Goal: Information Seeking & Learning: Learn about a topic

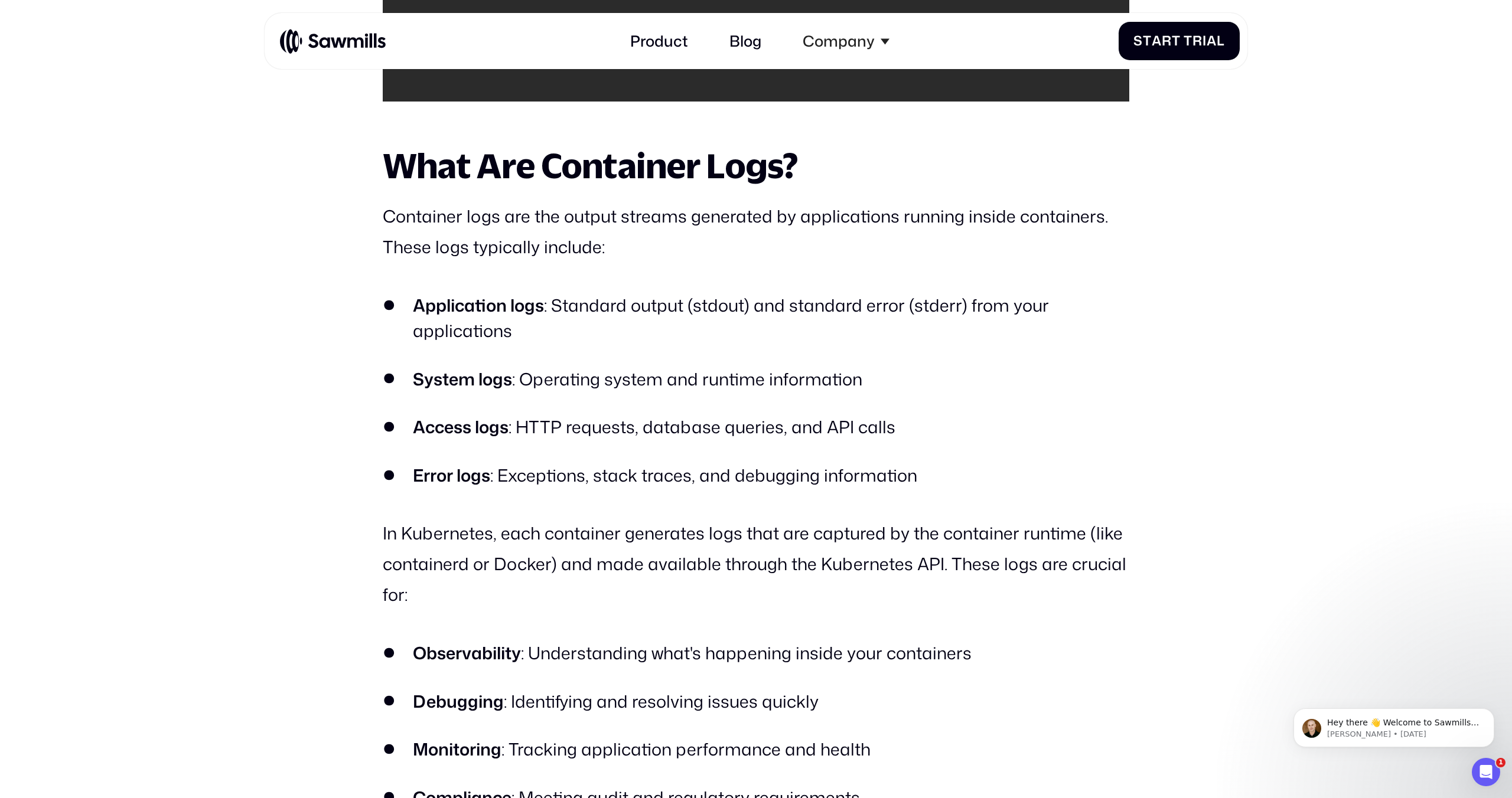
scroll to position [3016, 0]
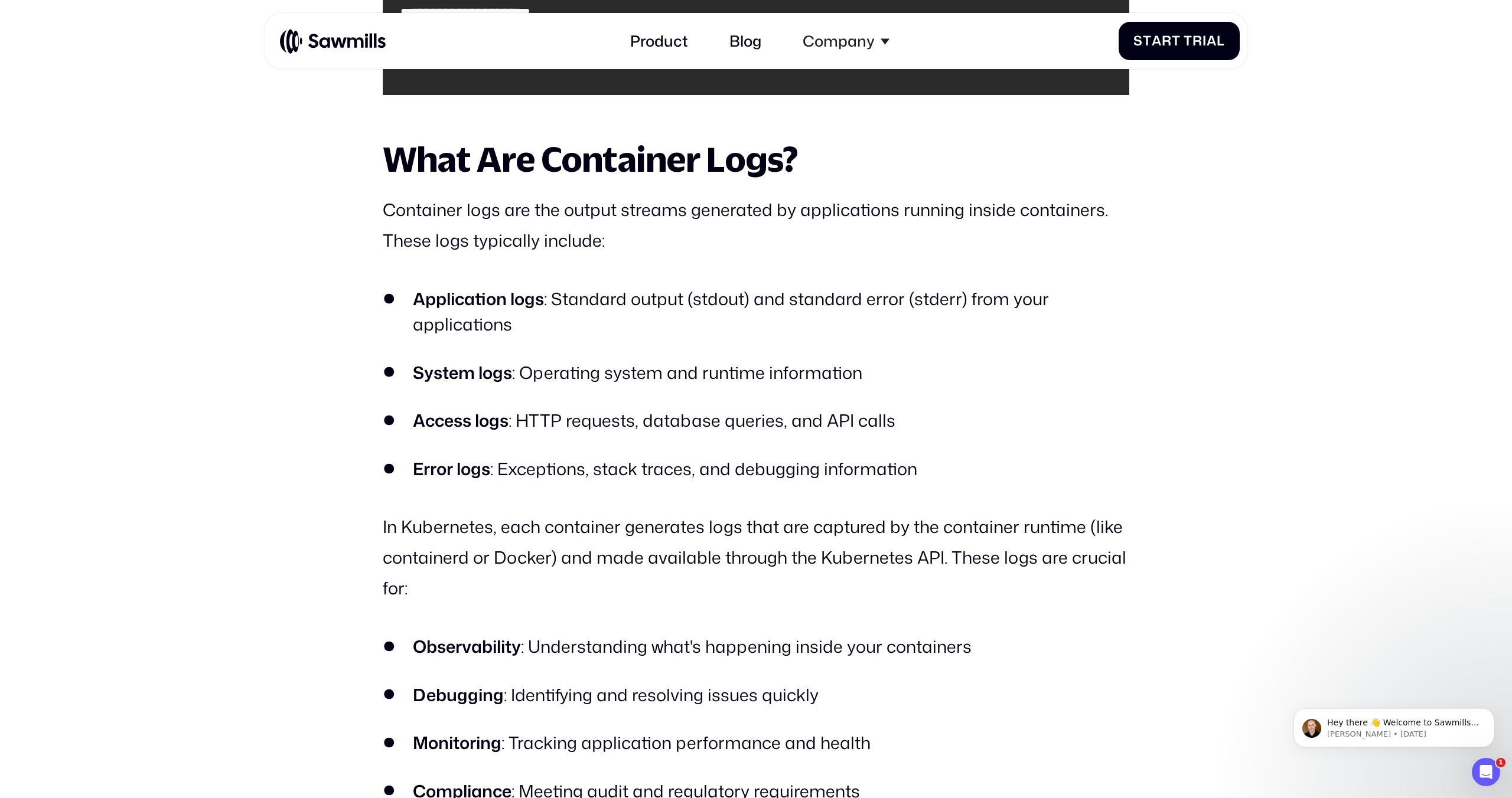
click at [490, 310] on strong "Application logs" at bounding box center [478, 298] width 131 height 23
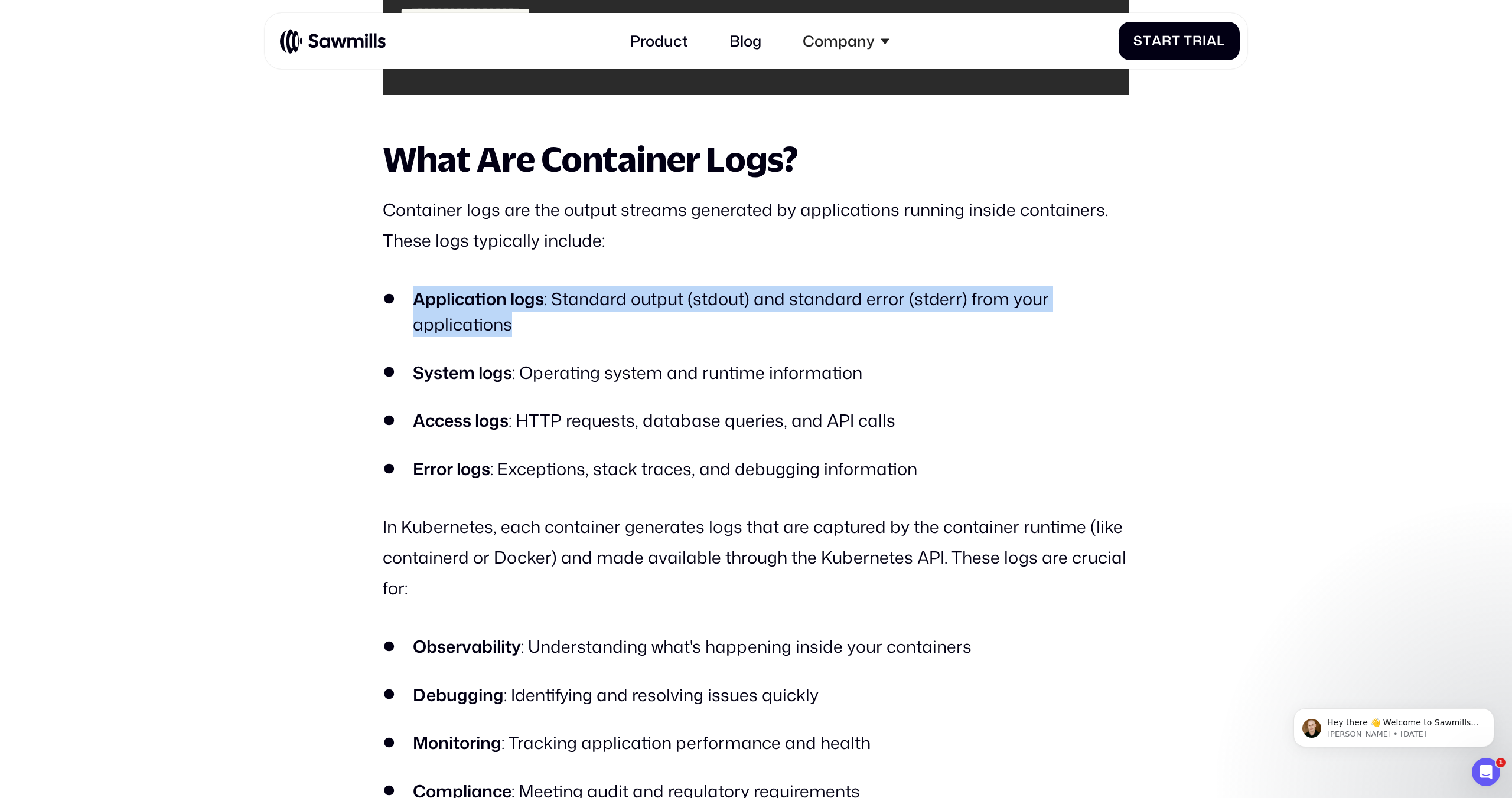
click at [490, 310] on strong "Application logs" at bounding box center [478, 298] width 131 height 23
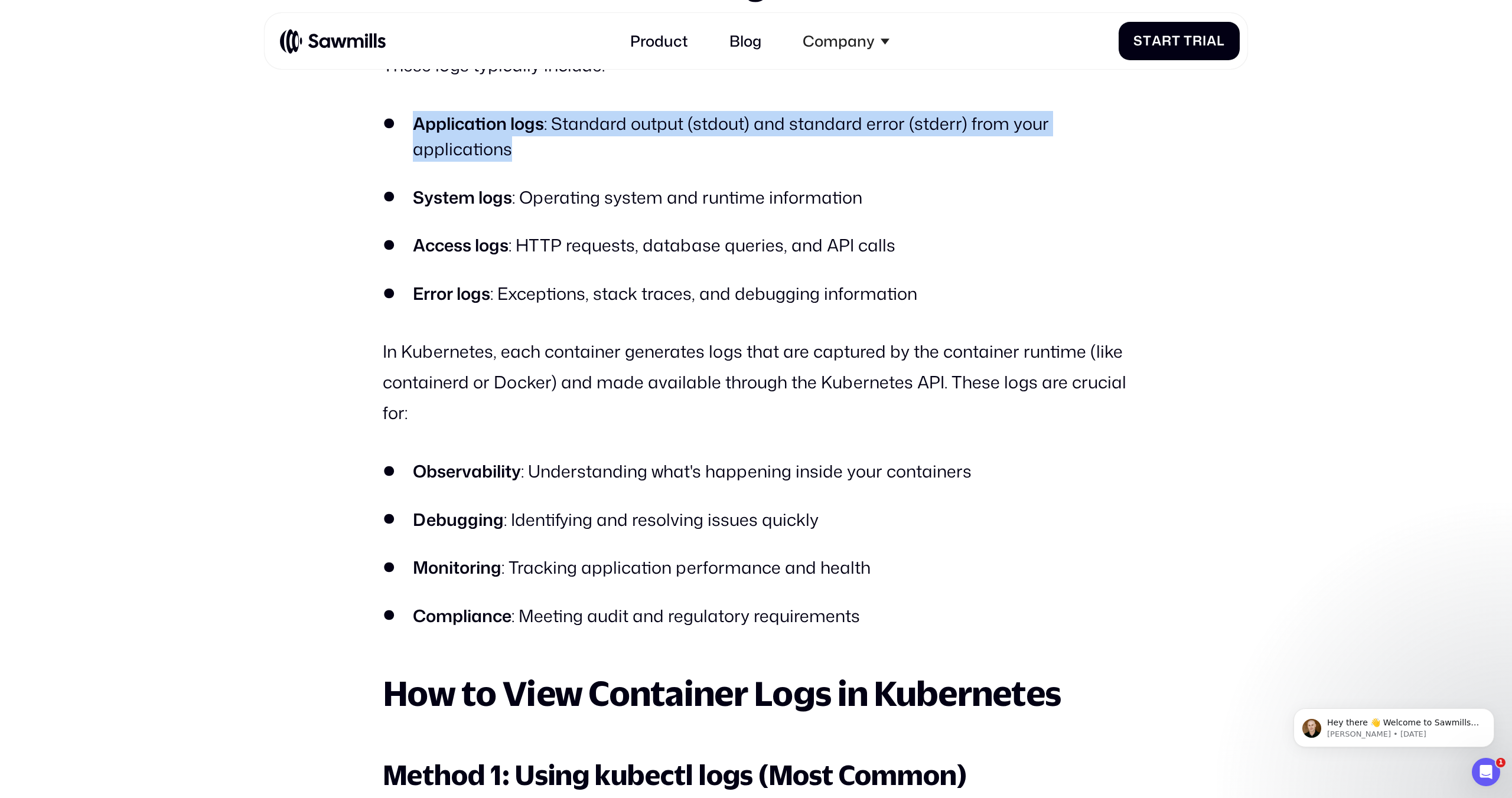
scroll to position [3192, 0]
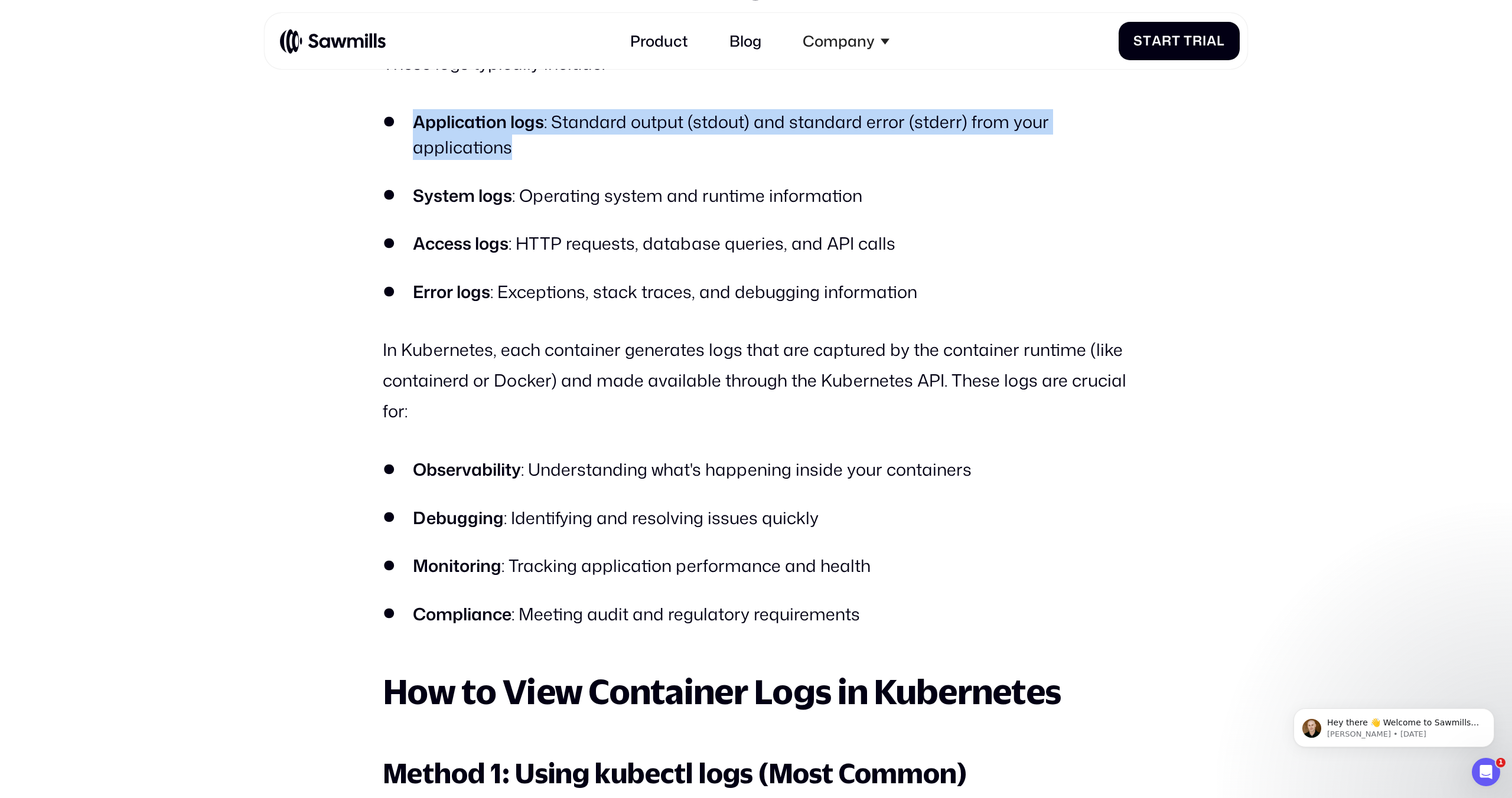
click at [617, 136] on li "Application logs : Standard output (stdout) and standard error (stderr) from yo…" at bounding box center [755, 134] width 746 height 51
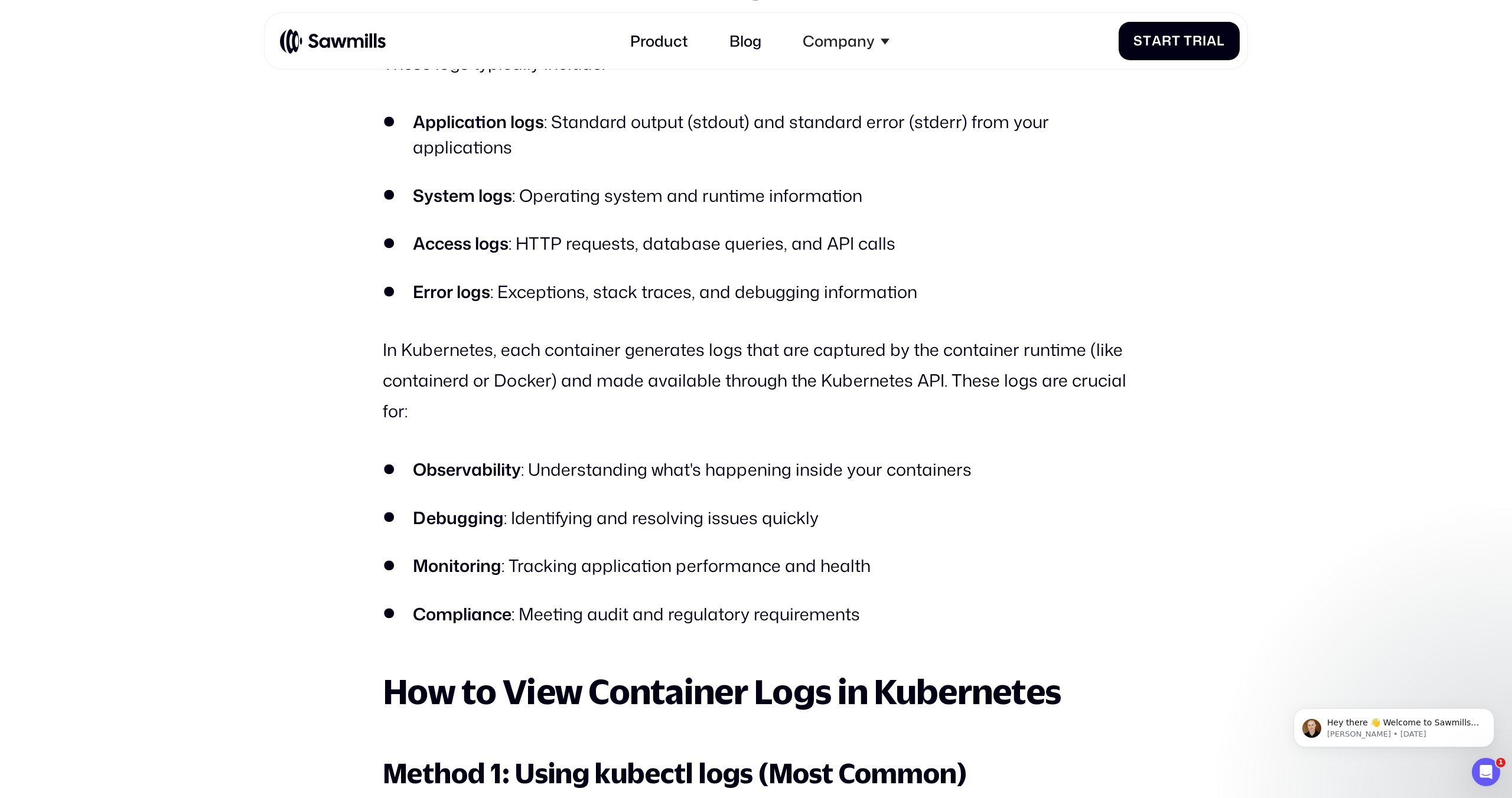
click at [617, 136] on li "Application logs : Standard output (stdout) and standard error (stderr) from yo…" at bounding box center [755, 134] width 746 height 51
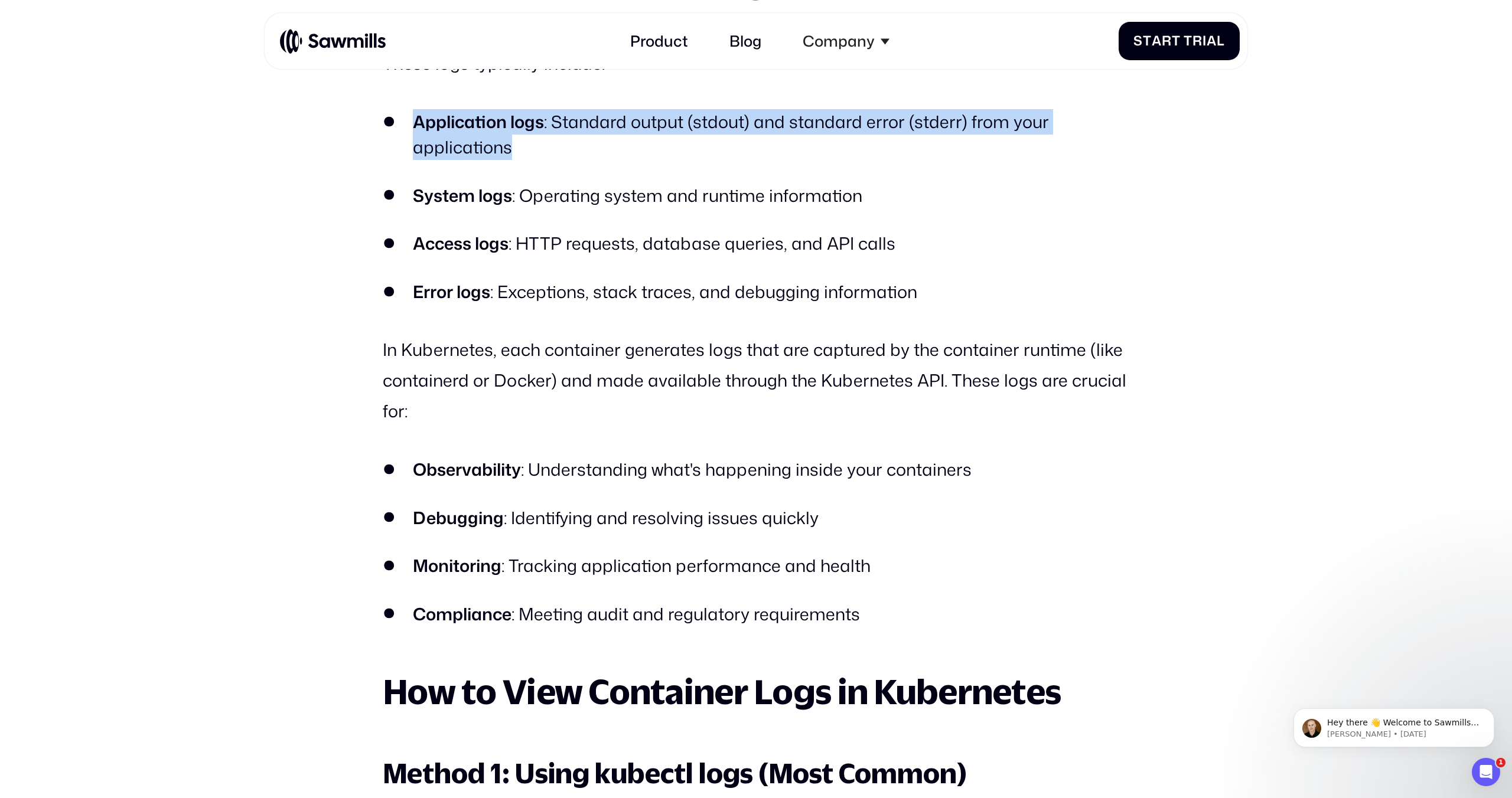
click at [608, 204] on li "System logs : Operating system and runtime information" at bounding box center [755, 196] width 746 height 26
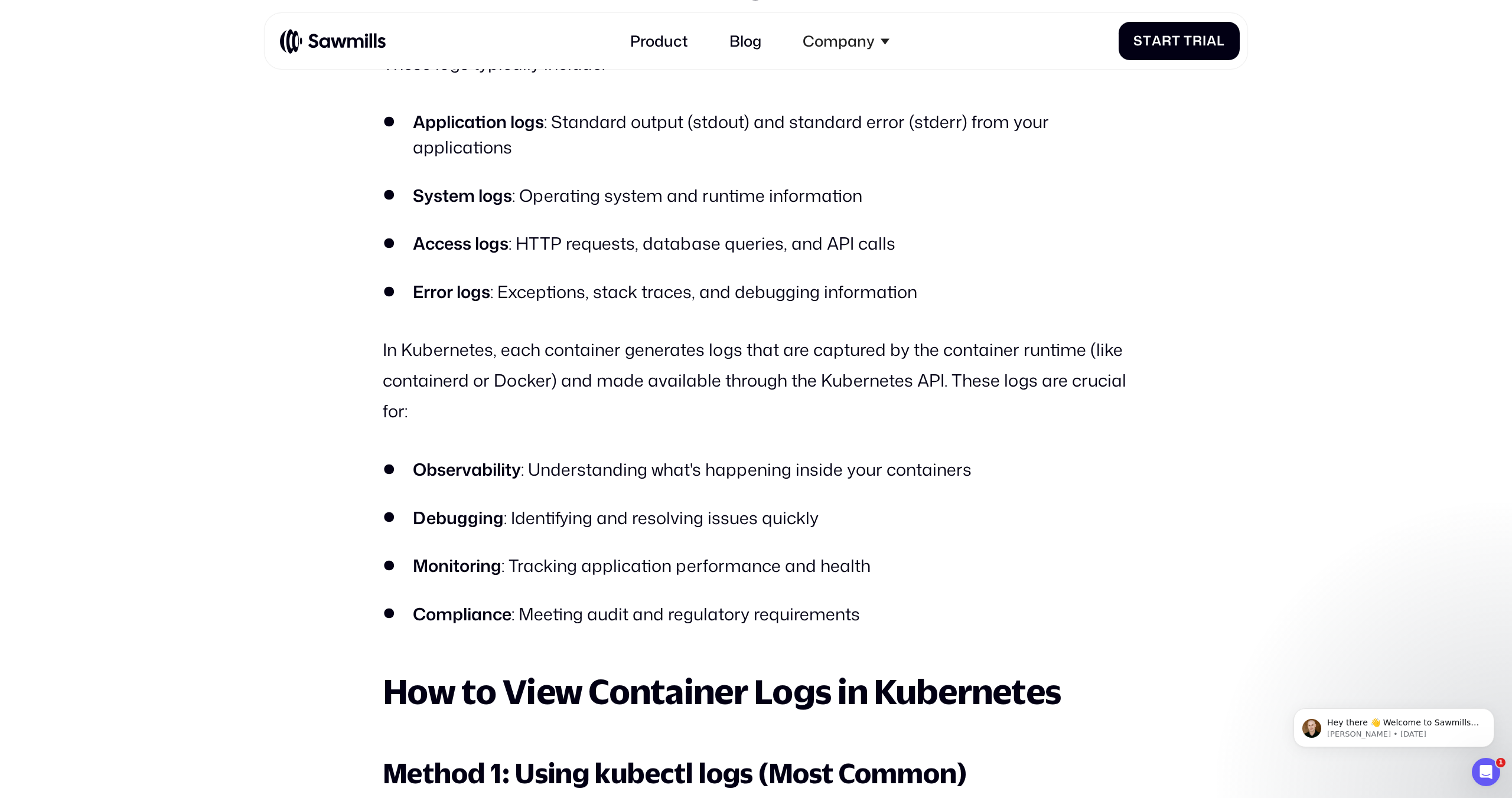
click at [608, 204] on li "System logs : Operating system and runtime information" at bounding box center [755, 196] width 746 height 26
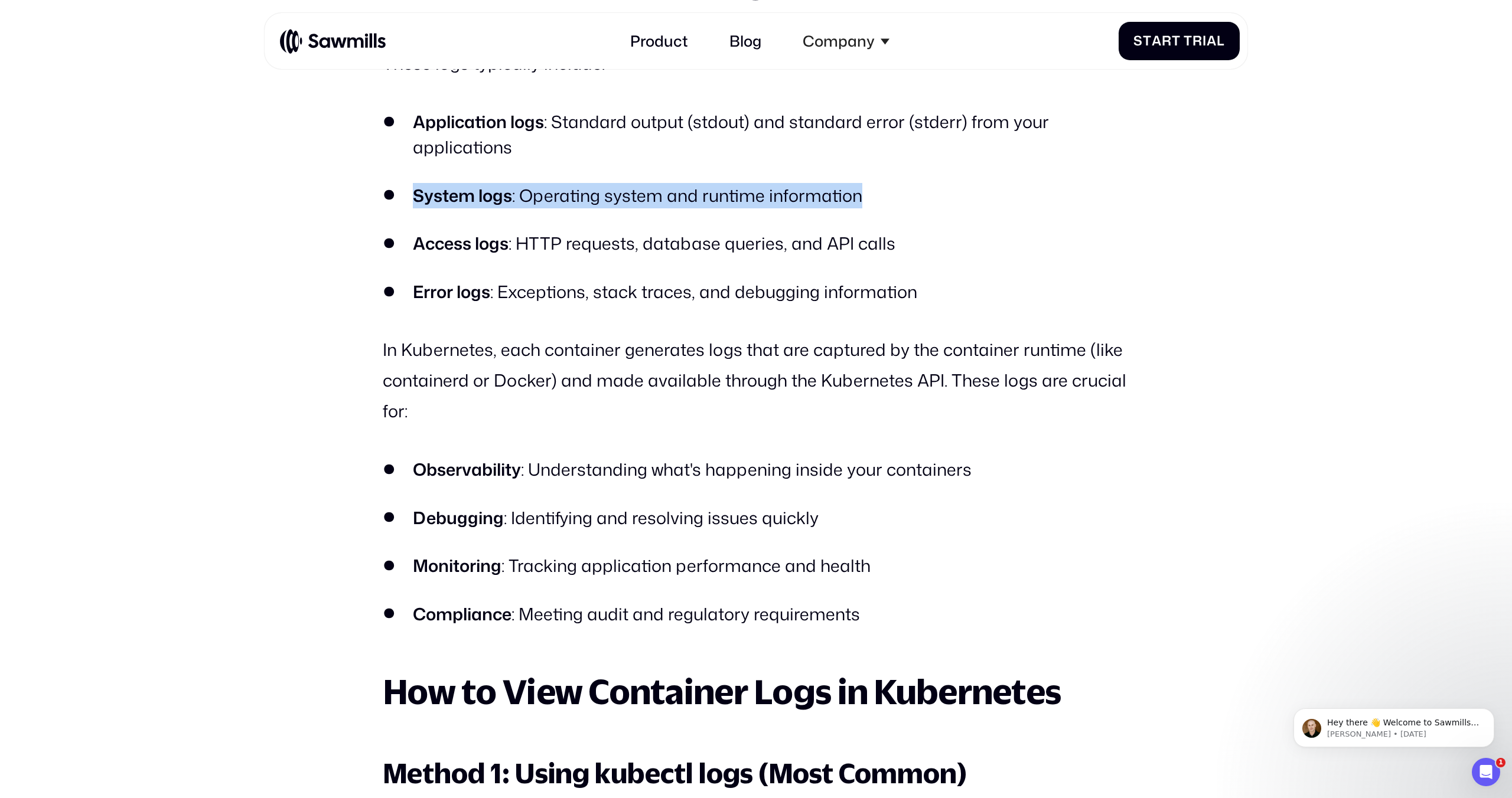
click at [619, 251] on li "Access logs : HTTP requests, database queries, and API calls" at bounding box center [755, 244] width 746 height 26
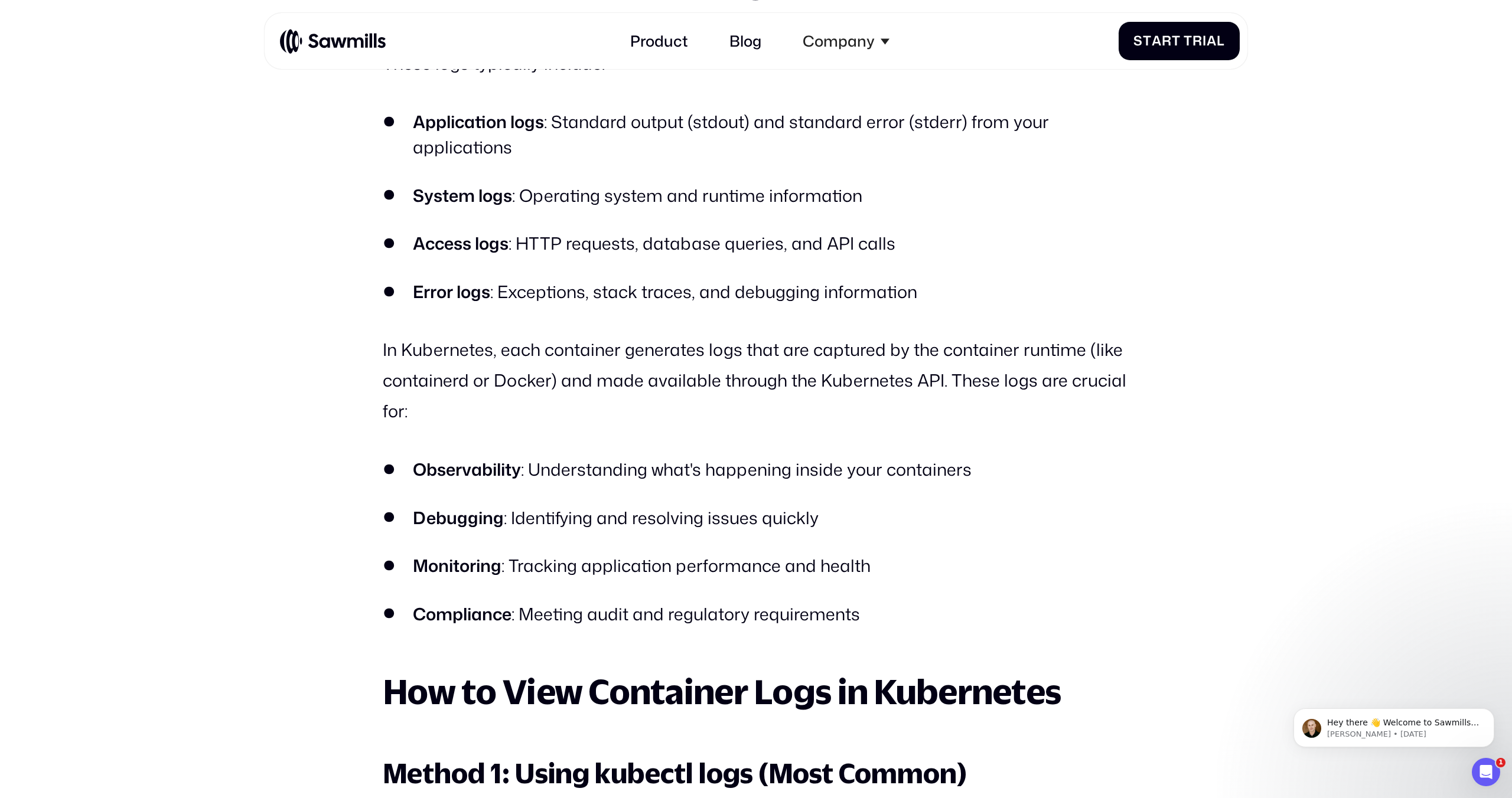
click at [619, 251] on li "Access logs : HTTP requests, database queries, and API calls" at bounding box center [755, 244] width 746 height 26
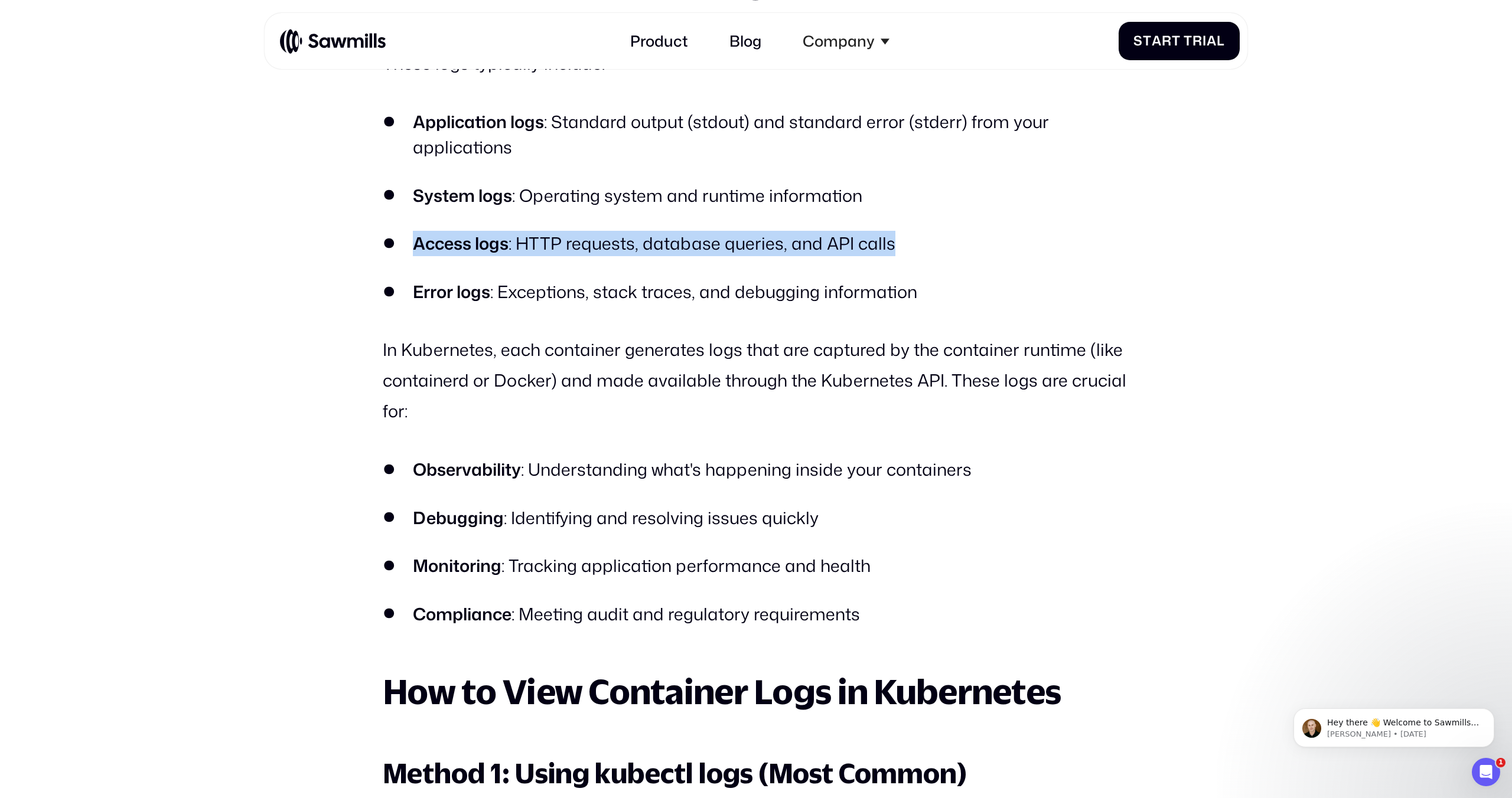
click at [619, 251] on li "Access logs : HTTP requests, database queries, and API calls" at bounding box center [755, 244] width 746 height 26
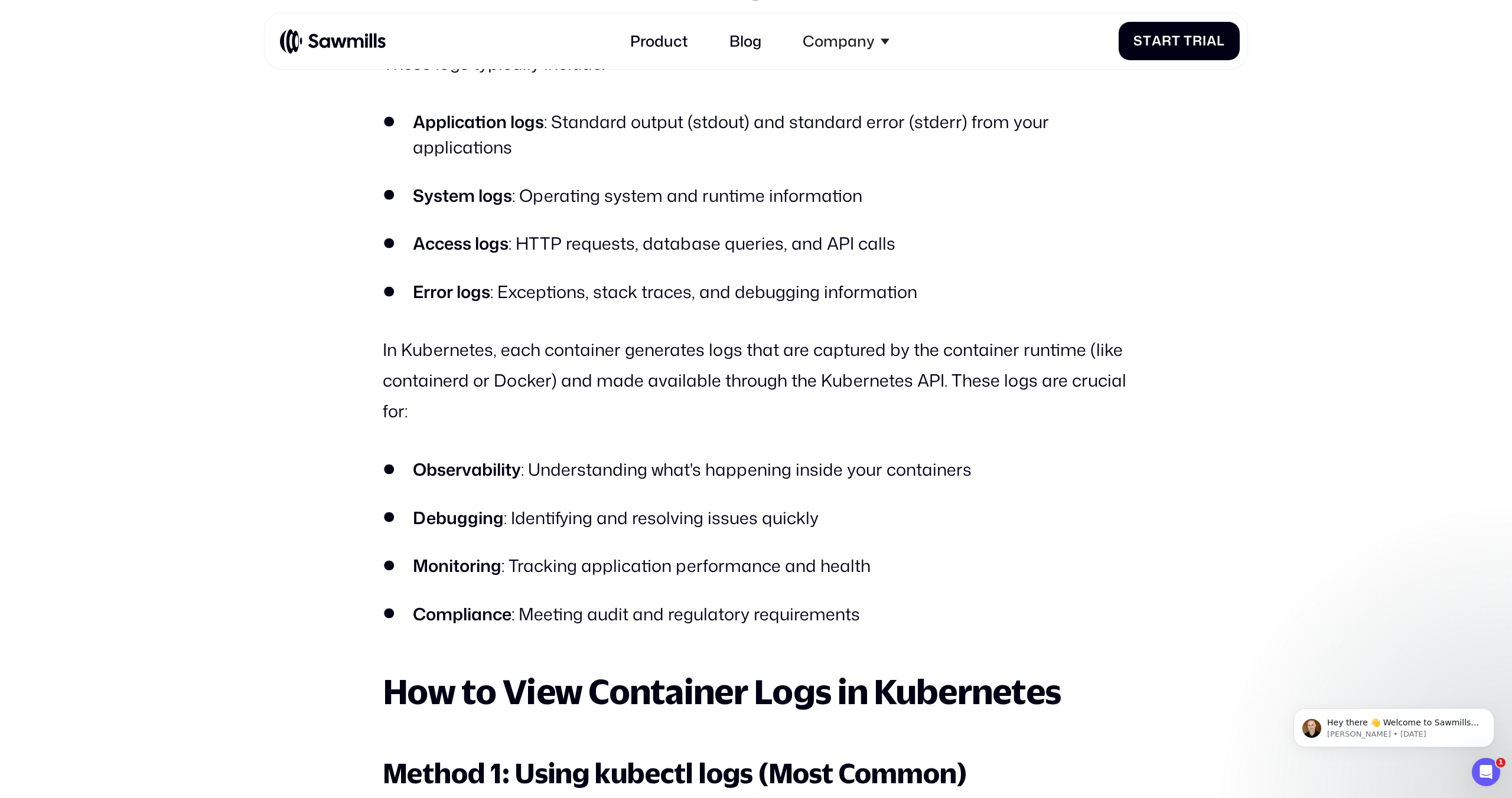
click at [687, 295] on li "Error logs : Exceptions, stack traces, and debugging information" at bounding box center [755, 292] width 746 height 26
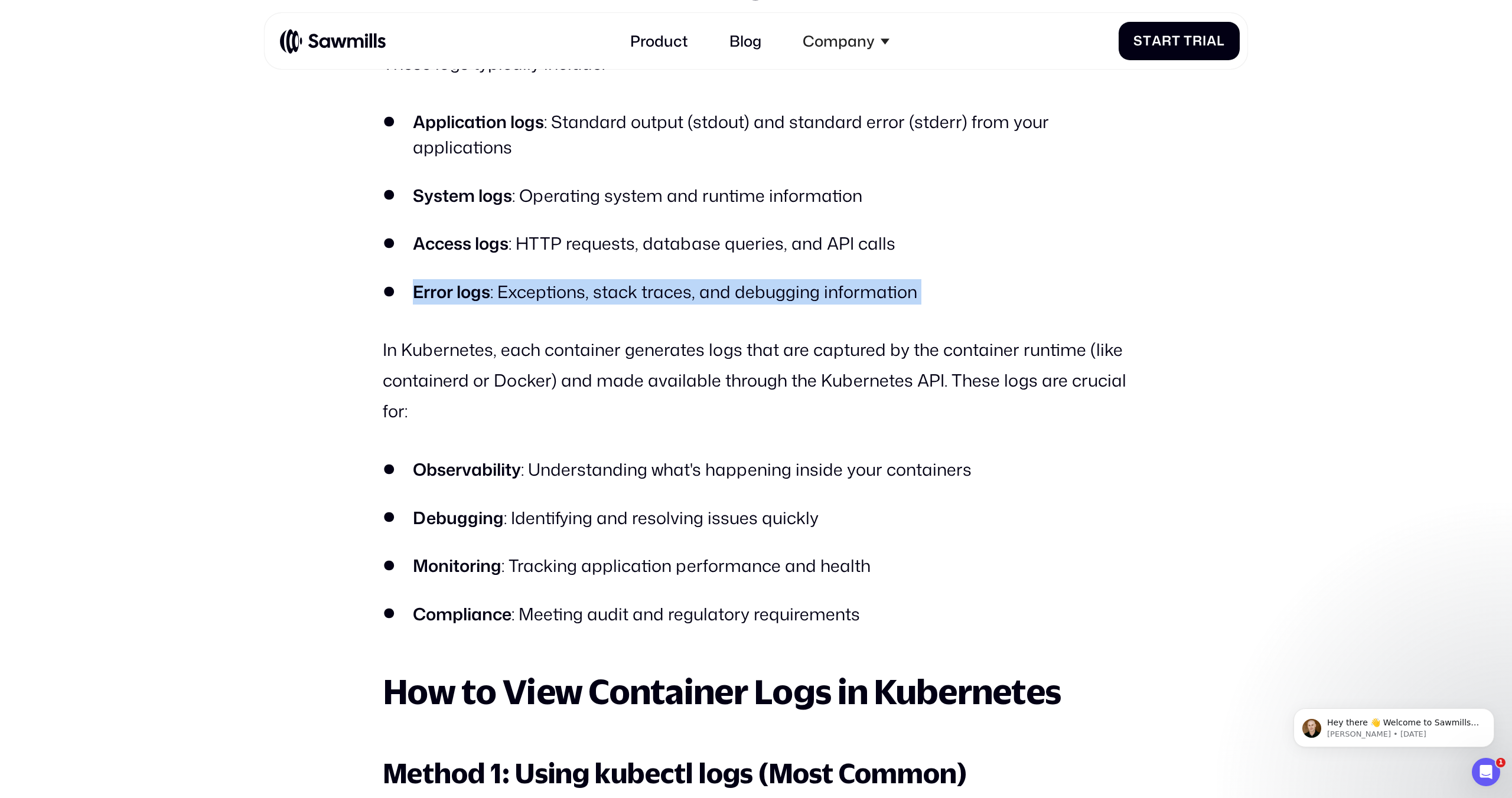
click at [687, 295] on li "Error logs : Exceptions, stack traces, and debugging information" at bounding box center [755, 292] width 746 height 26
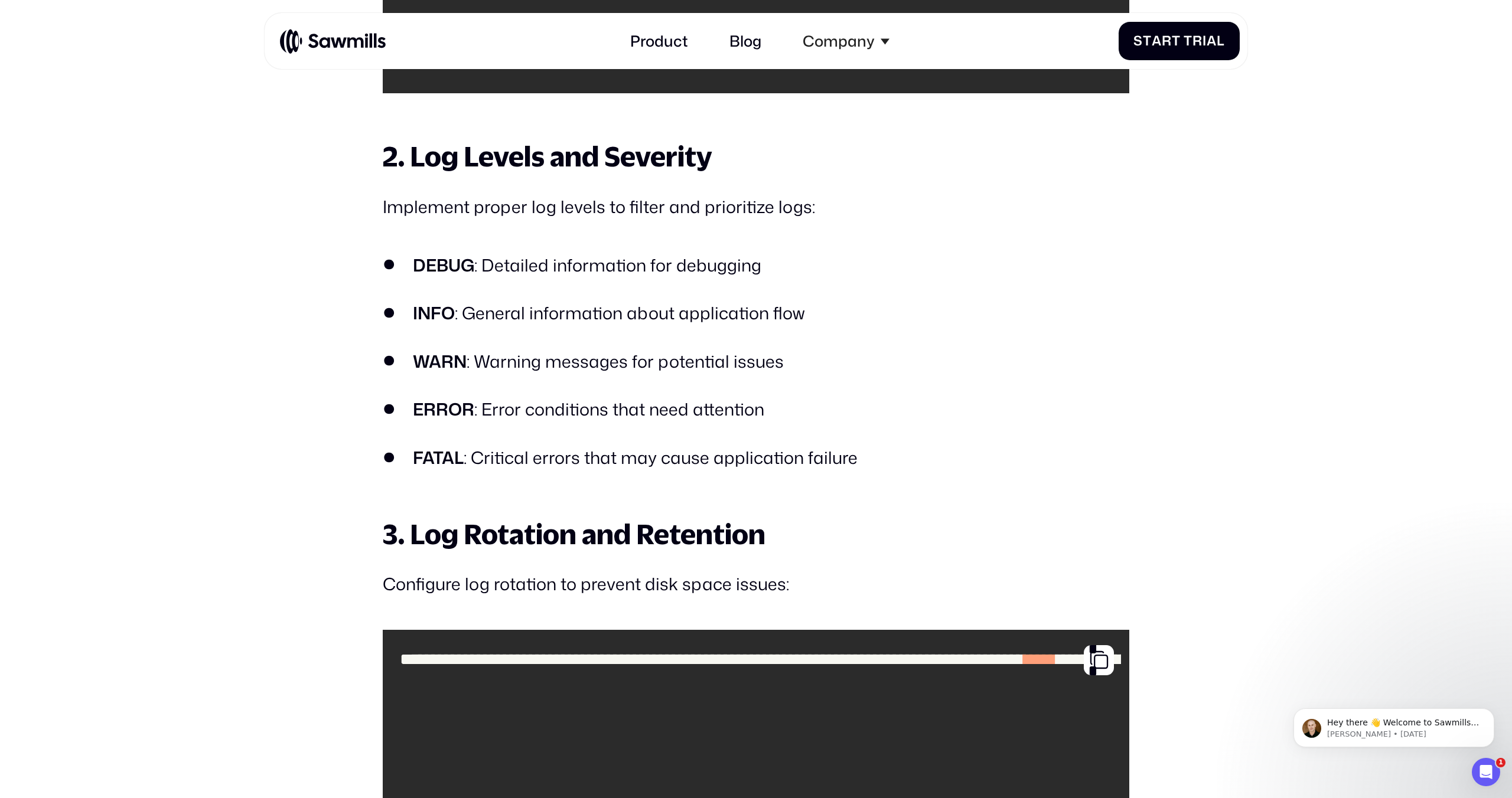
scroll to position [7493, 0]
click at [692, 270] on li "DEBUG : Detailed information for debugging" at bounding box center [755, 265] width 746 height 26
click at [694, 318] on li "INFO : General information about application flow" at bounding box center [755, 313] width 746 height 26
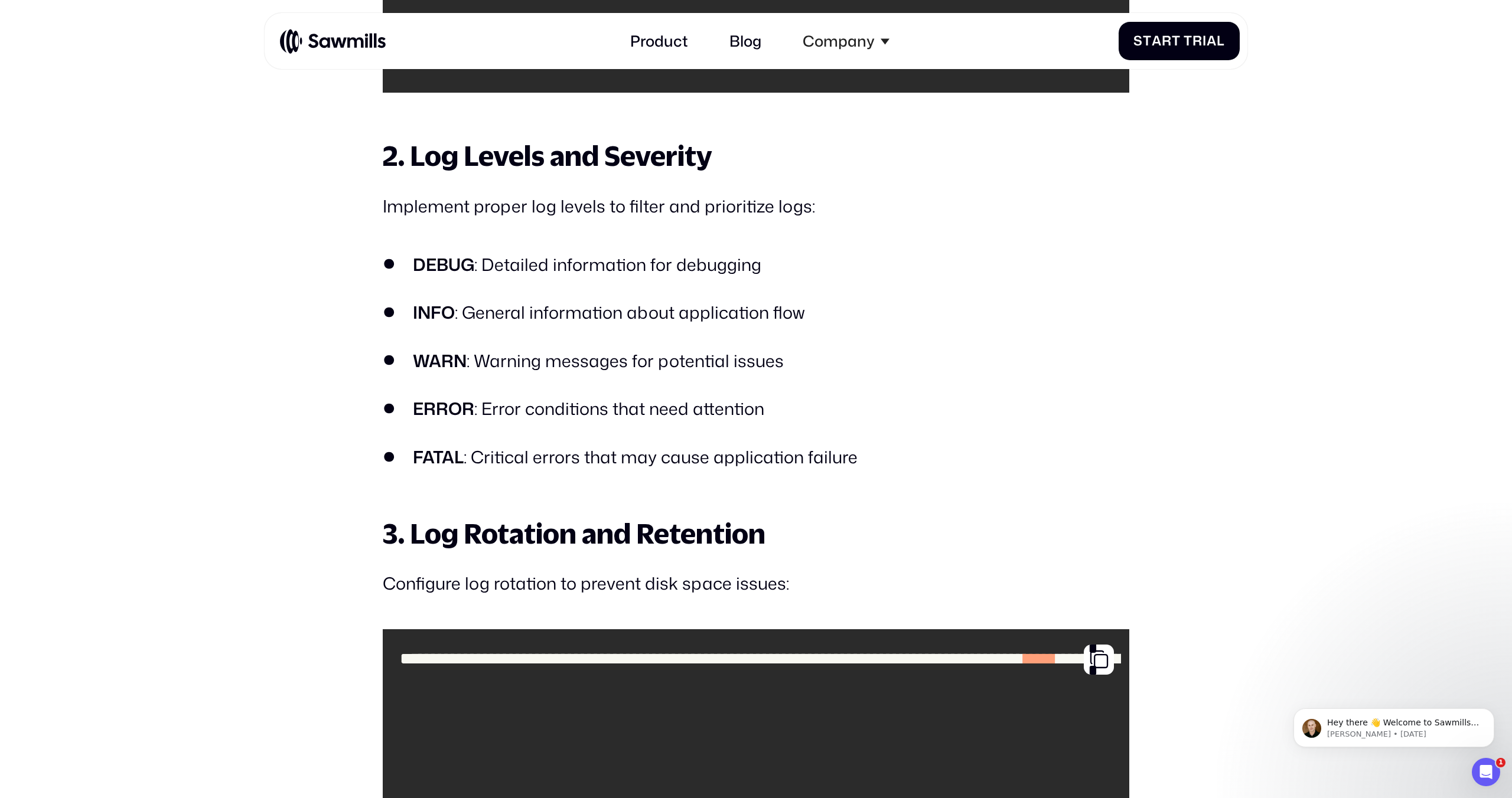
click at [694, 318] on li "INFO : General information about application flow" at bounding box center [755, 313] width 746 height 26
click at [626, 369] on li "WARN : Warning messages for potential issues" at bounding box center [755, 361] width 746 height 26
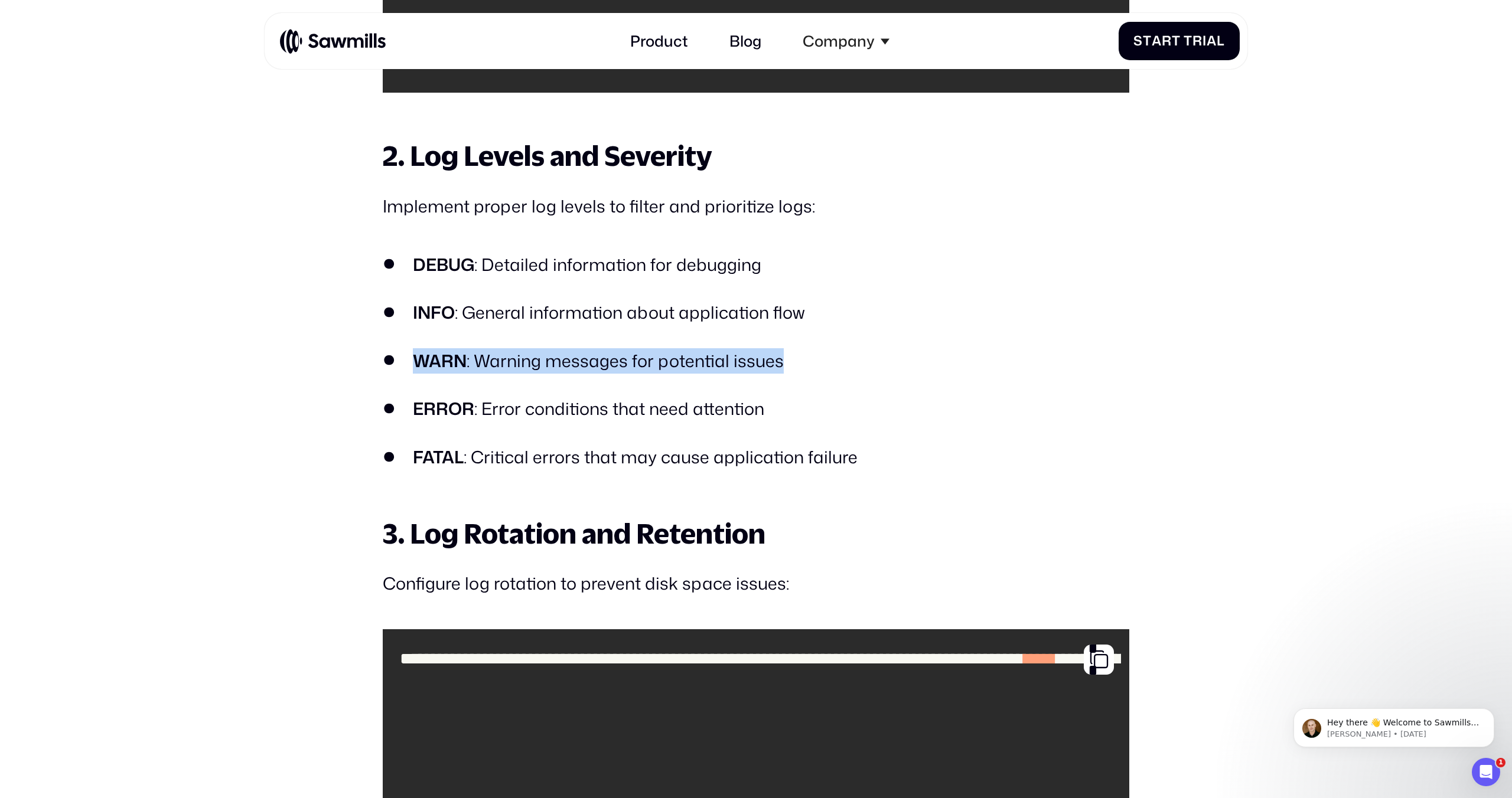
click at [733, 451] on ul "DEBUG : Detailed information for debugging INFO : General information about app…" at bounding box center [755, 361] width 746 height 218
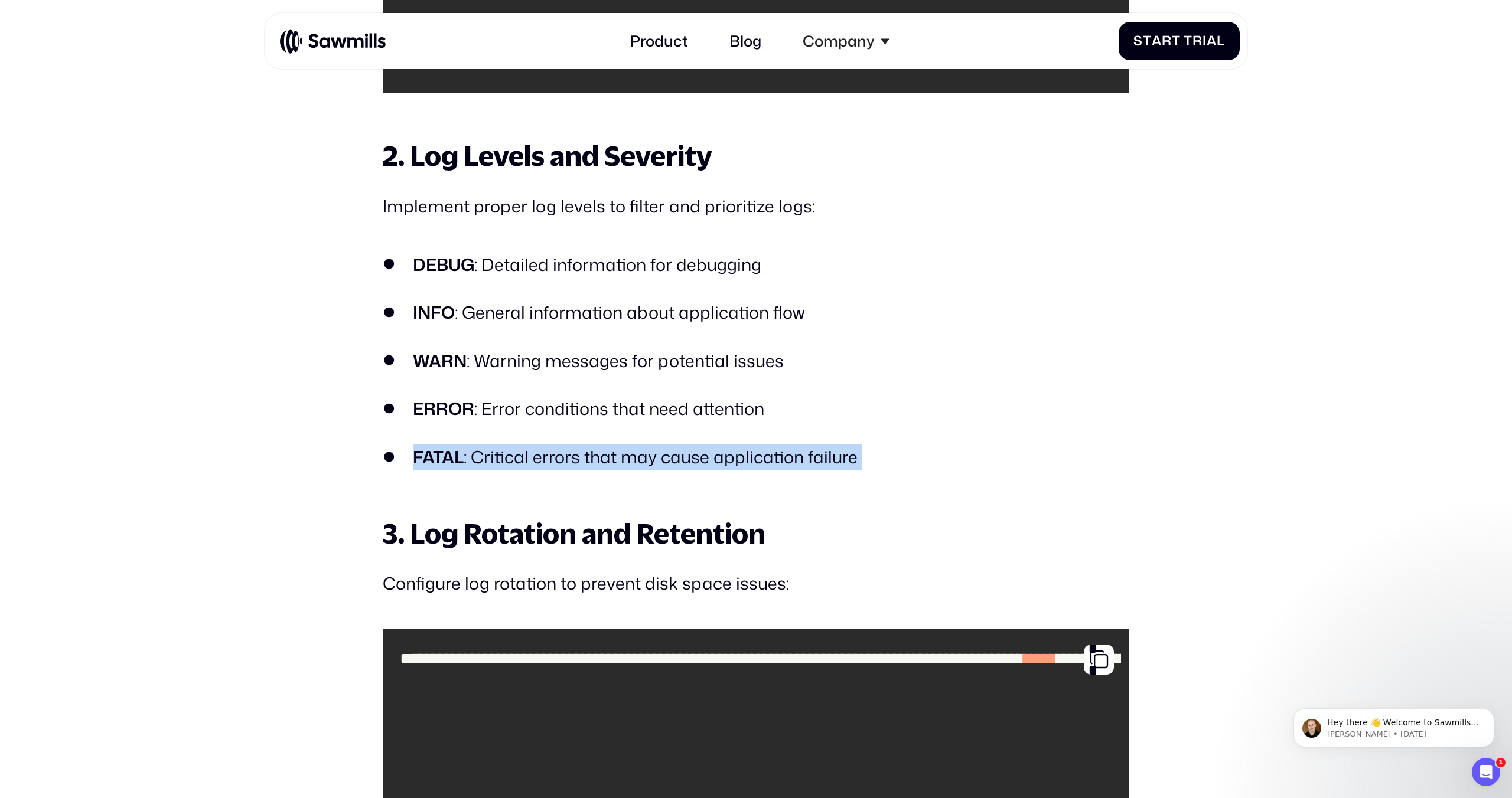
click at [733, 451] on ul "DEBUG : Detailed information for debugging INFO : General information about app…" at bounding box center [755, 361] width 746 height 218
click at [749, 405] on li "ERROR : Error conditions that need attention" at bounding box center [755, 409] width 746 height 26
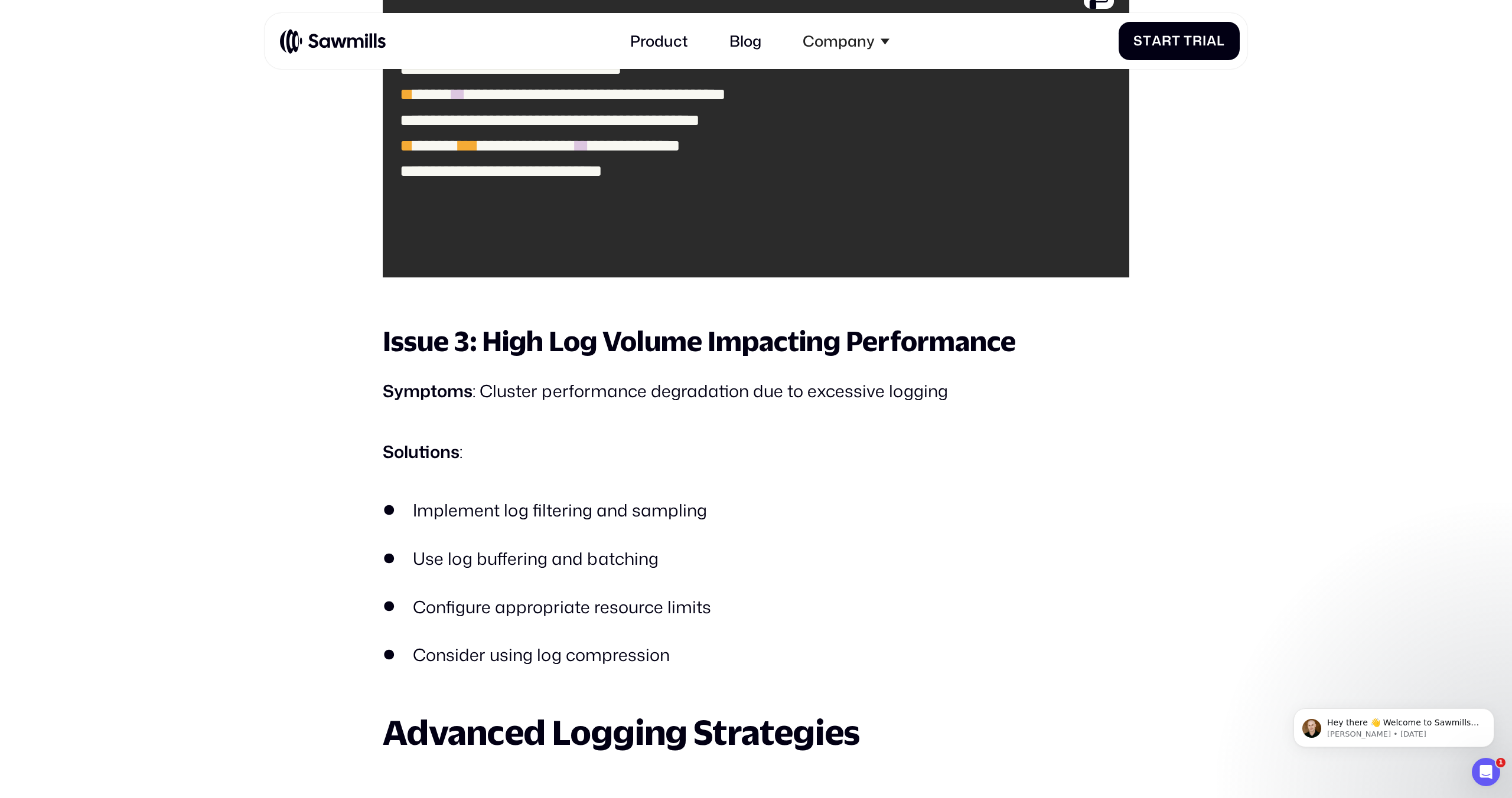
scroll to position [9649, 0]
